Goal: Information Seeking & Learning: Find specific fact

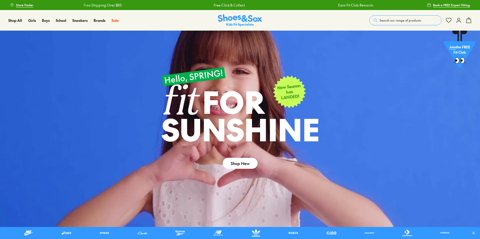
click at [398, 20] on span "Search our range of products" at bounding box center [400, 20] width 41 height 5
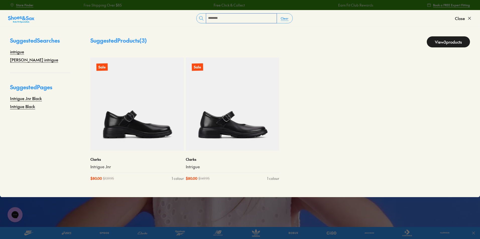
type input "**********"
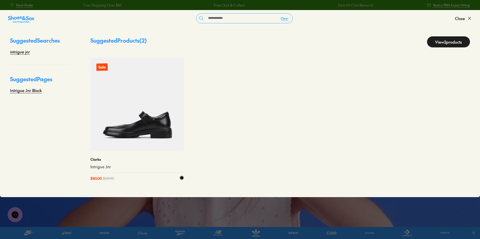
click at [141, 130] on img at bounding box center [136, 104] width 93 height 93
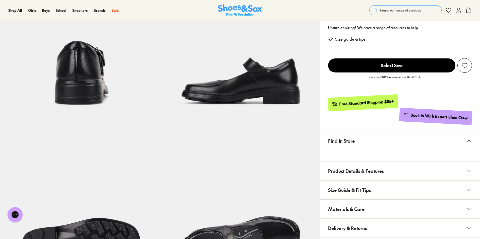
select select "*"
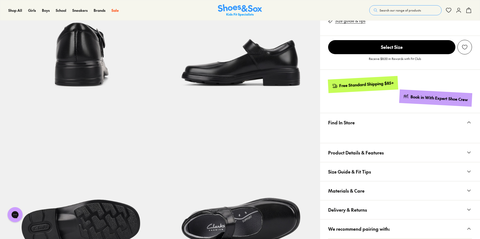
scroll to position [250, 0]
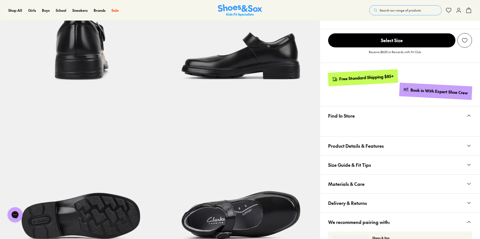
click at [359, 188] on span "Materials & Care" at bounding box center [346, 184] width 36 height 15
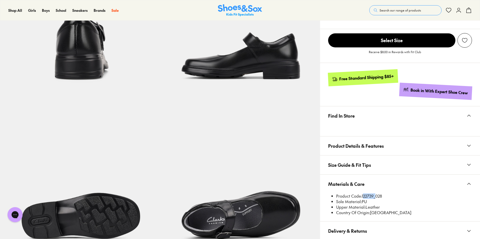
drag, startPoint x: 362, startPoint y: 198, endPoint x: 374, endPoint y: 196, distance: 12.3
click at [374, 196] on li "Product Code: 122739_028" at bounding box center [404, 197] width 136 height 6
copy li "122739"
